Goal: Find specific page/section: Locate a particular part of the current website

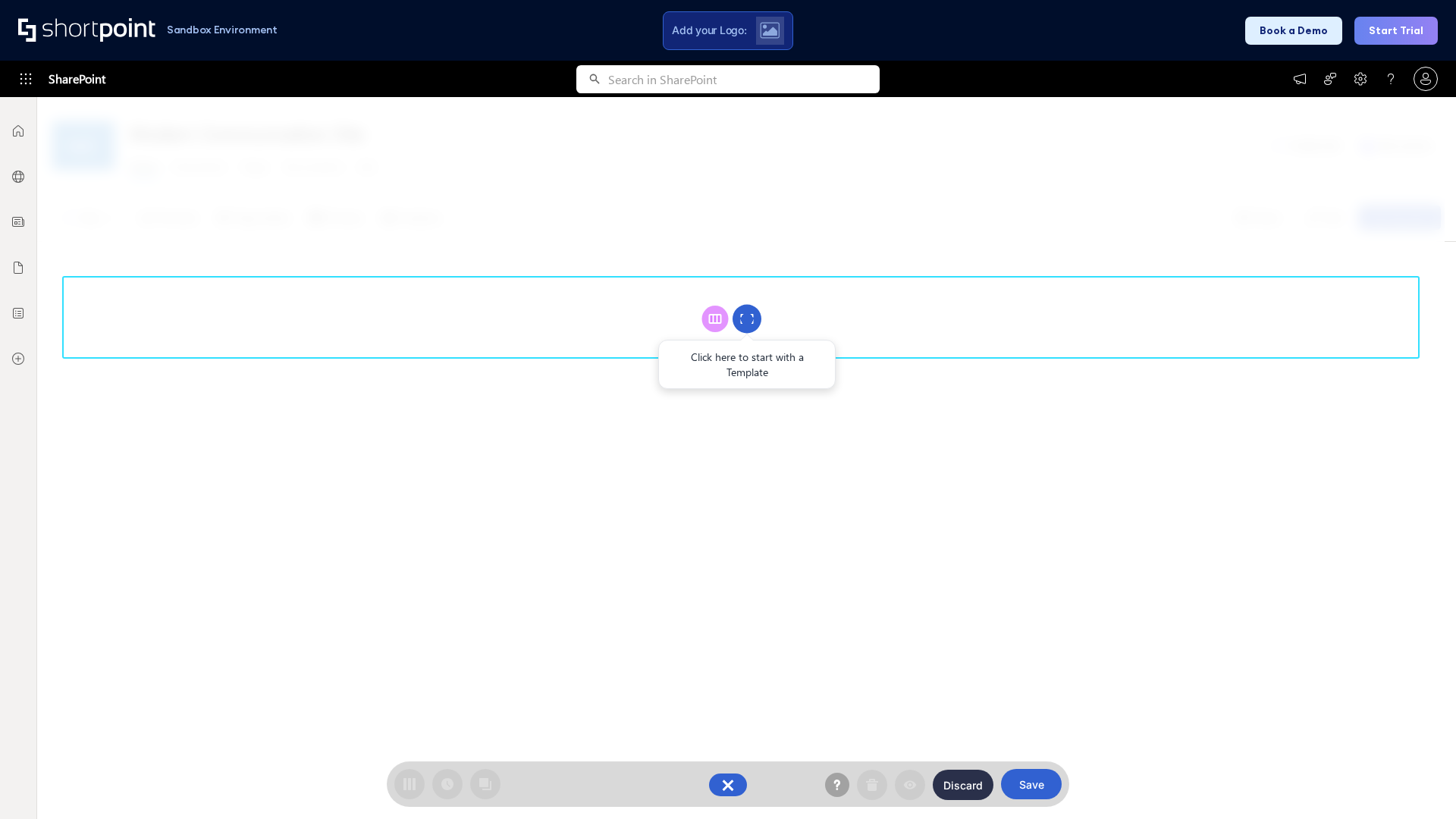
click at [747, 319] on circle at bounding box center [747, 319] width 28 height 28
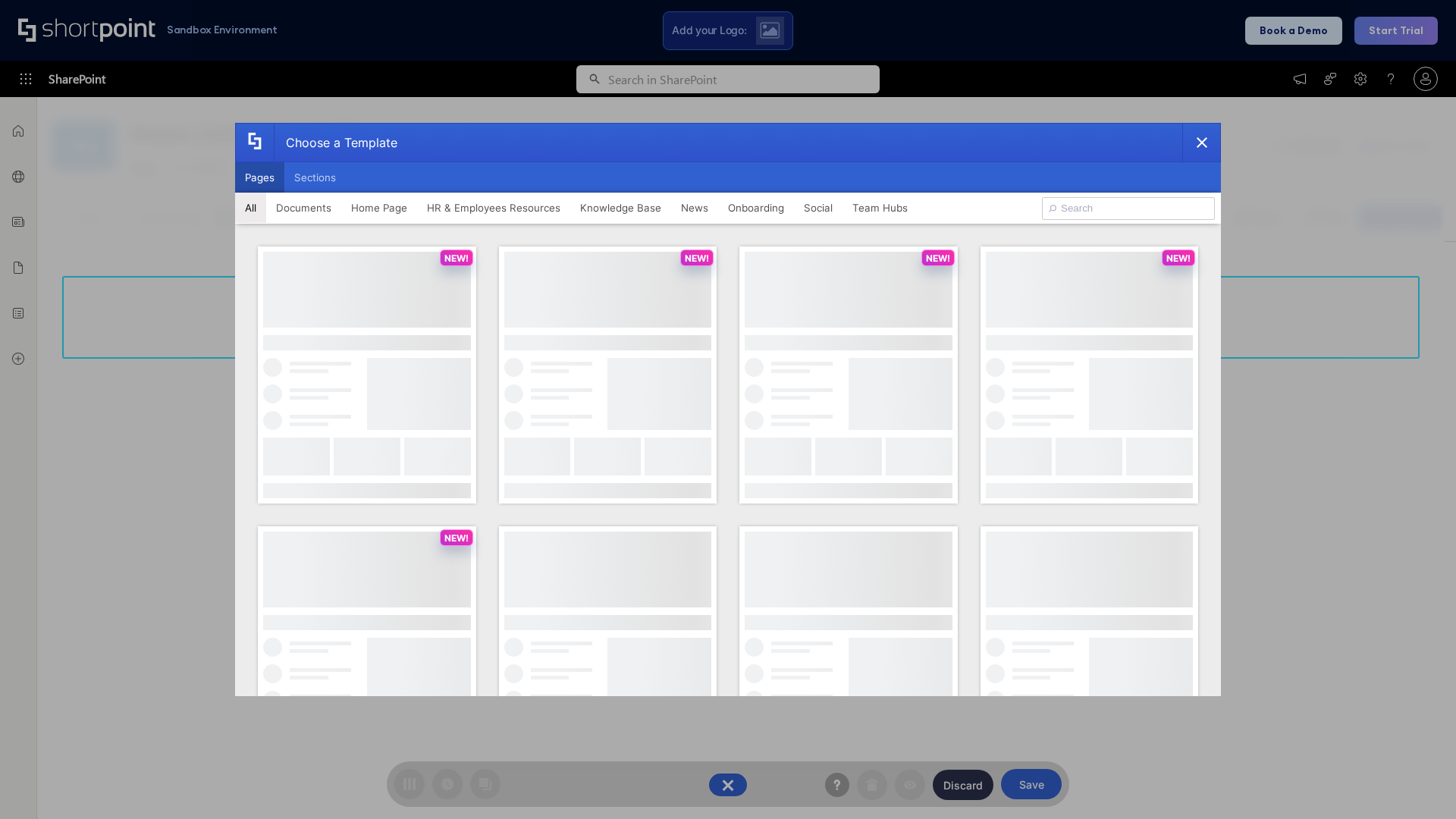
click at [259, 177] on button "Pages" at bounding box center [259, 177] width 49 height 30
type input "Team Hub 2"
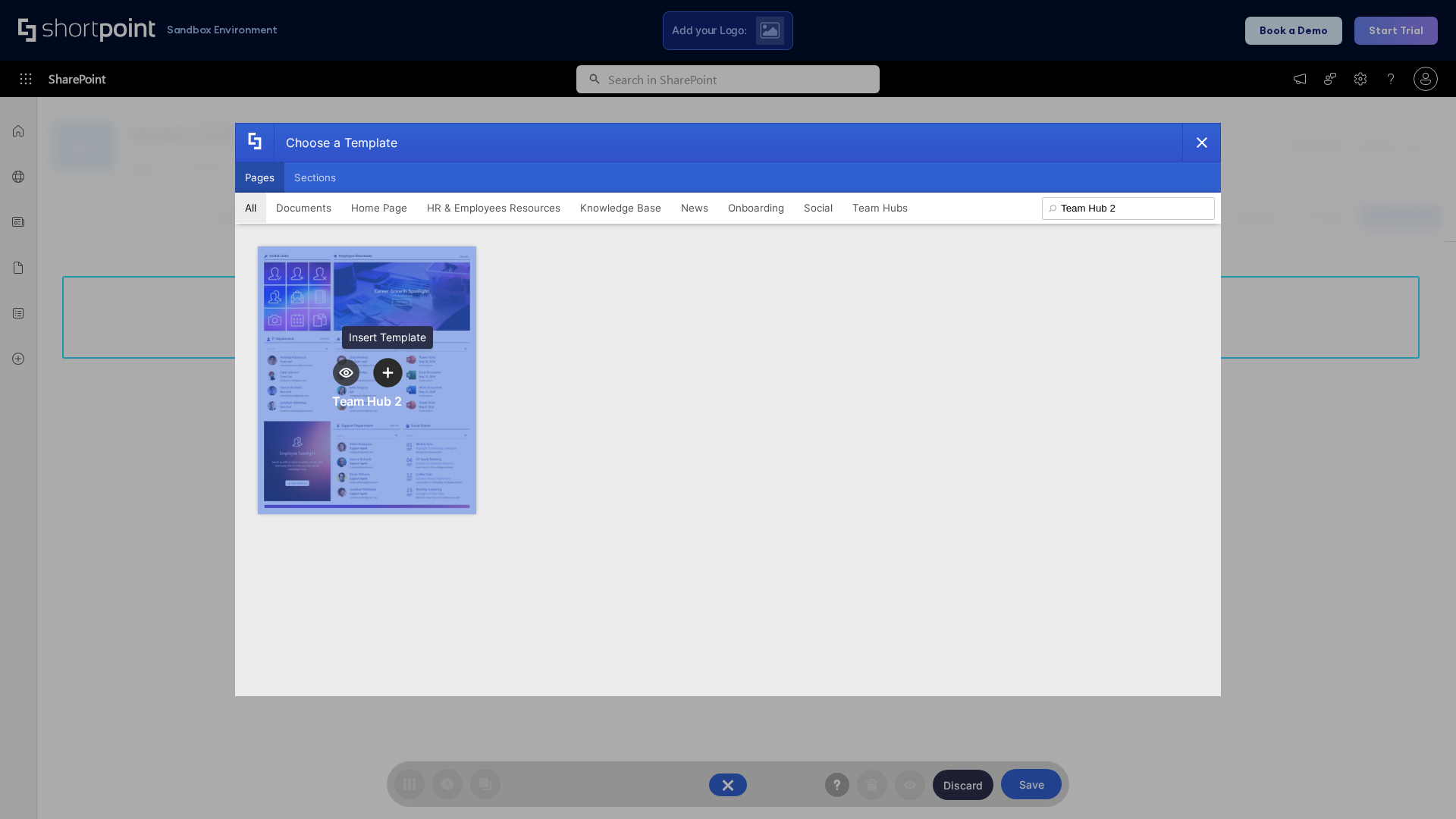
click at [387, 372] on icon "template selector" at bounding box center [387, 372] width 11 height 11
